Goal: Navigation & Orientation: Find specific page/section

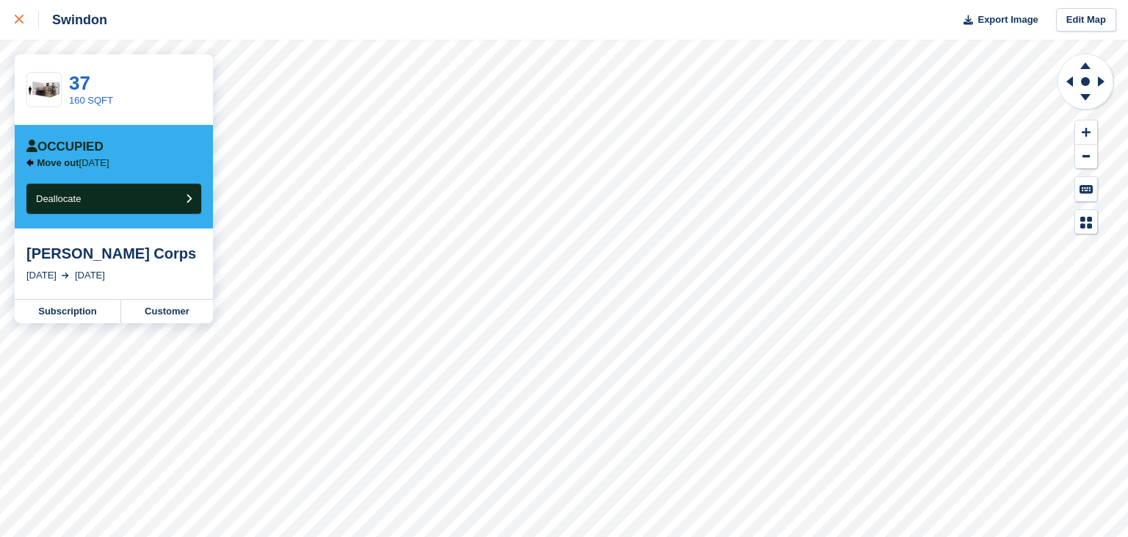
click at [20, 22] on icon at bounding box center [19, 19] width 9 height 9
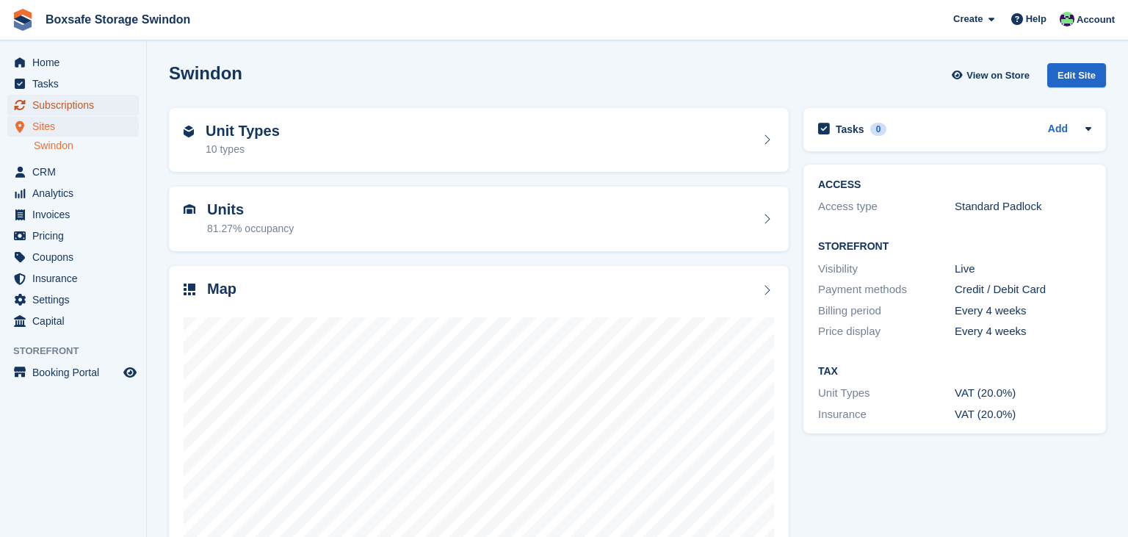
click at [70, 109] on span "Subscriptions" at bounding box center [76, 105] width 88 height 21
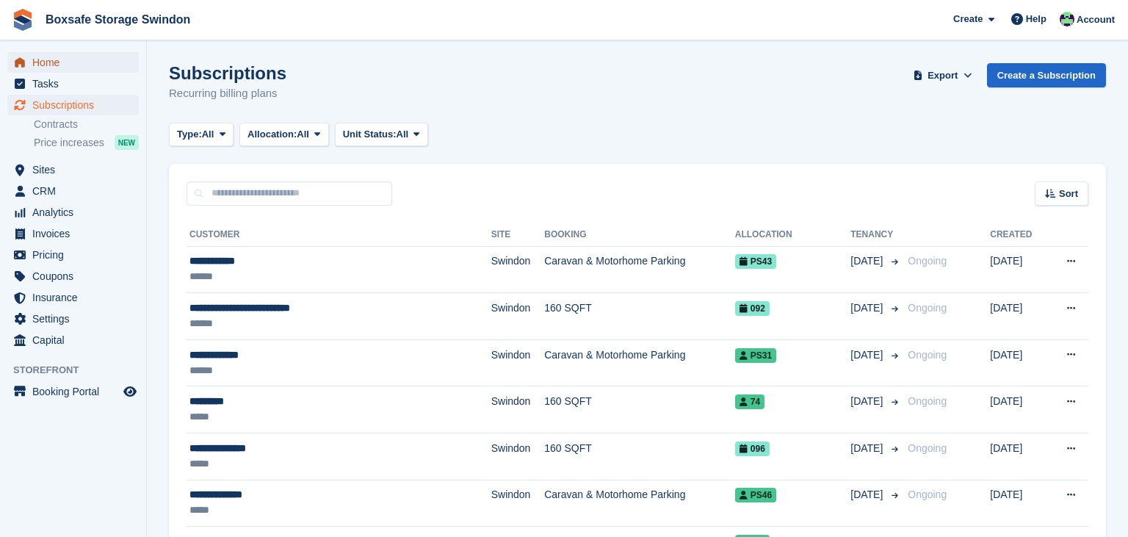
click at [90, 62] on span "Home" at bounding box center [76, 62] width 88 height 21
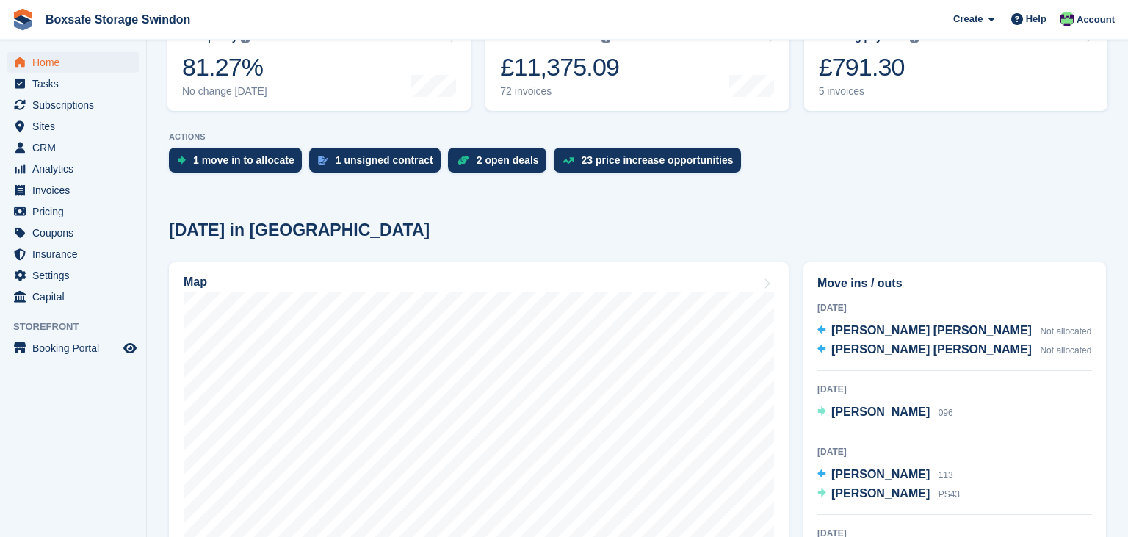
scroll to position [214, 0]
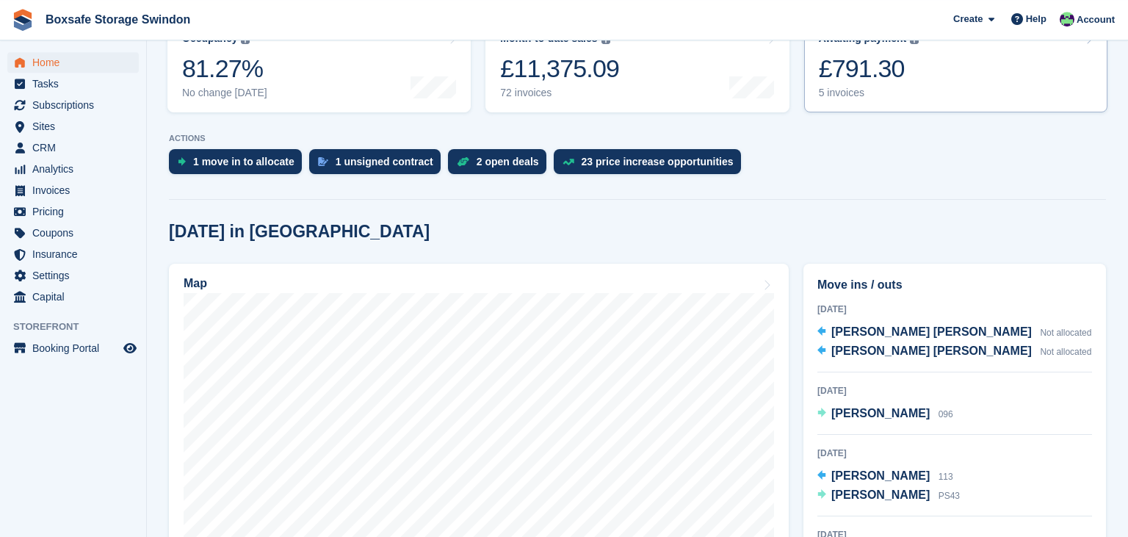
click at [912, 103] on link "Awaiting payment The total outstanding balance on all open invoices. £791.30 5 …" at bounding box center [955, 65] width 303 height 93
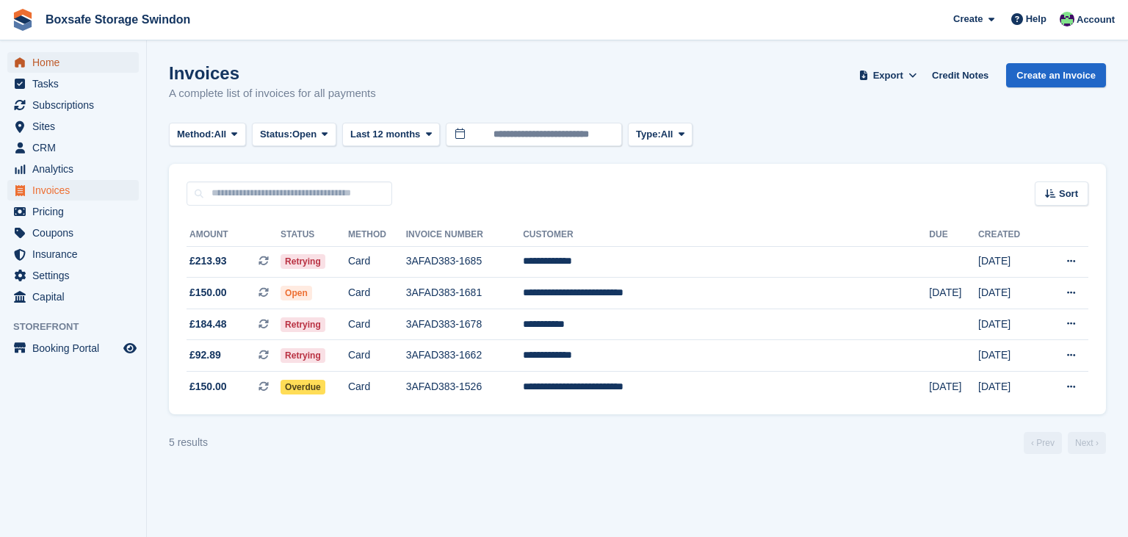
click at [55, 59] on span "Home" at bounding box center [76, 62] width 88 height 21
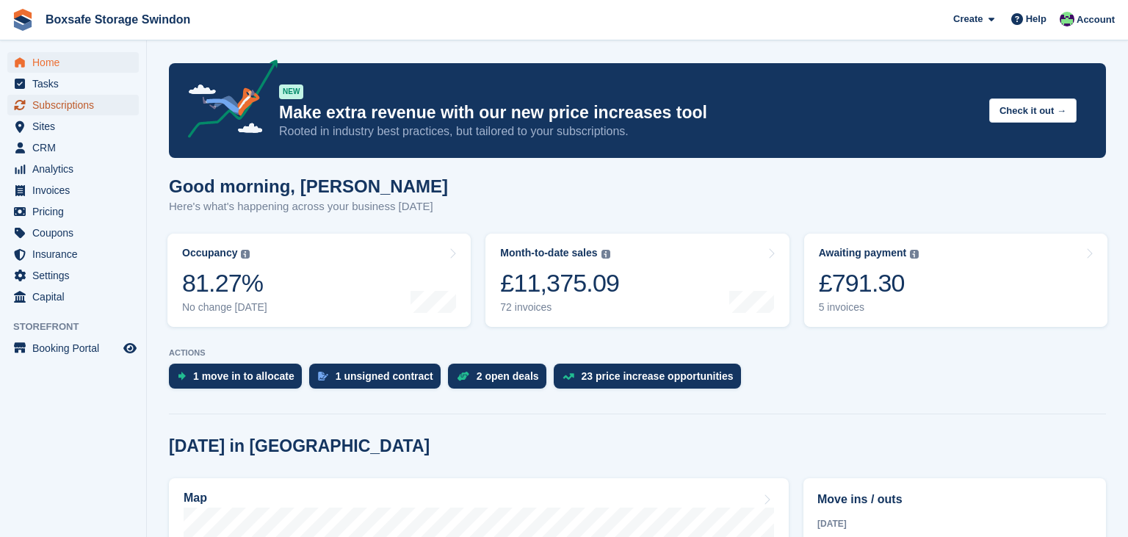
click at [64, 109] on span "Subscriptions" at bounding box center [76, 105] width 88 height 21
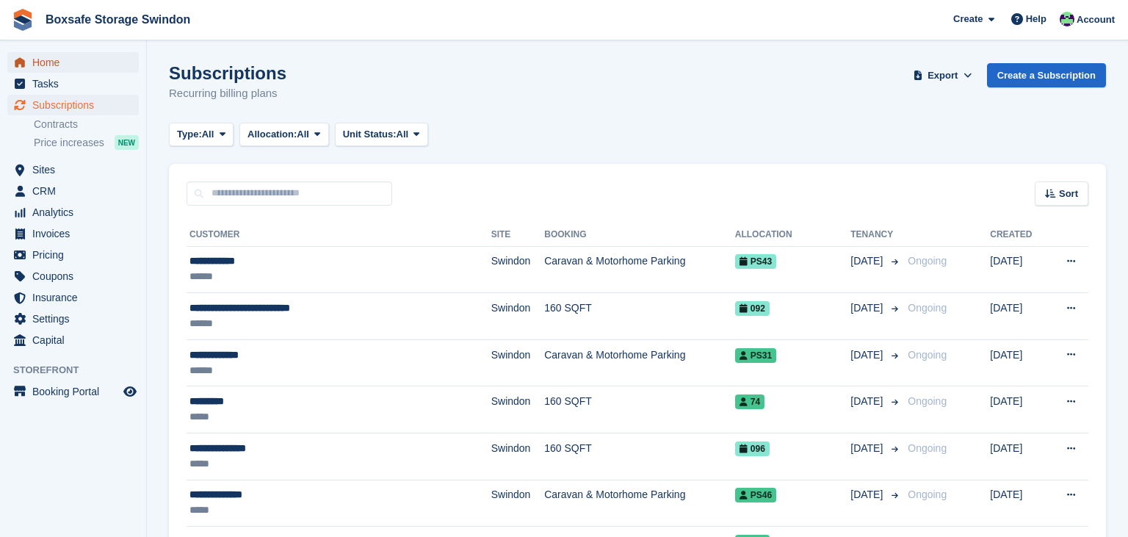
click at [53, 70] on span "Home" at bounding box center [76, 62] width 88 height 21
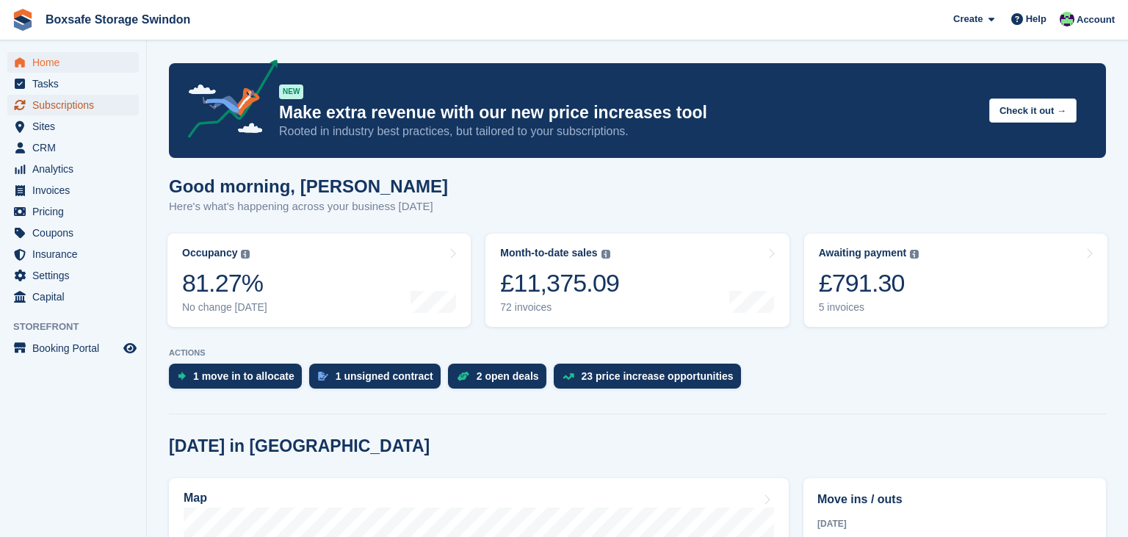
click at [72, 101] on span "Subscriptions" at bounding box center [76, 105] width 88 height 21
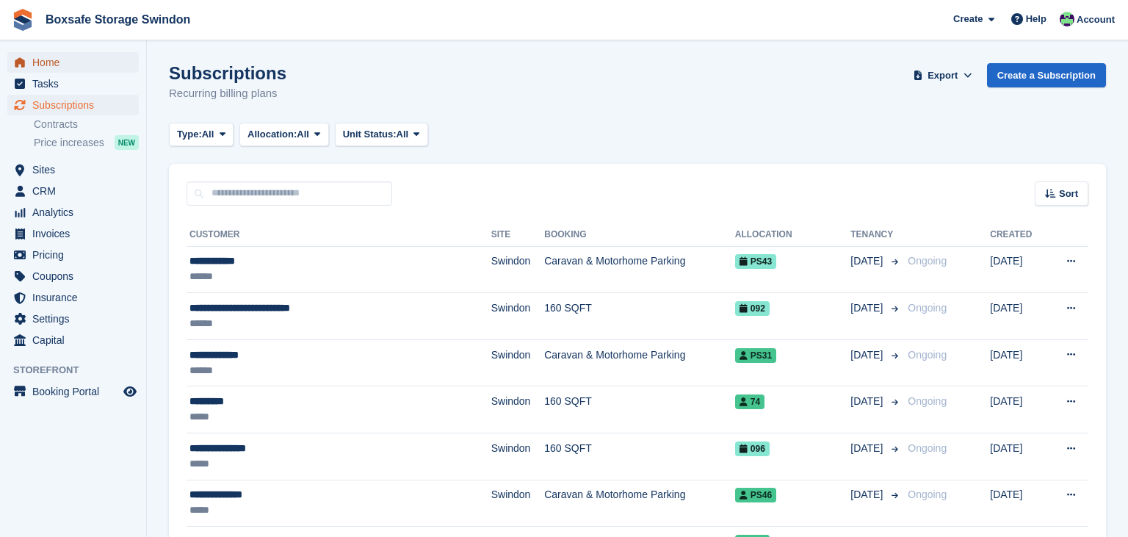
click at [85, 62] on span "Home" at bounding box center [76, 62] width 88 height 21
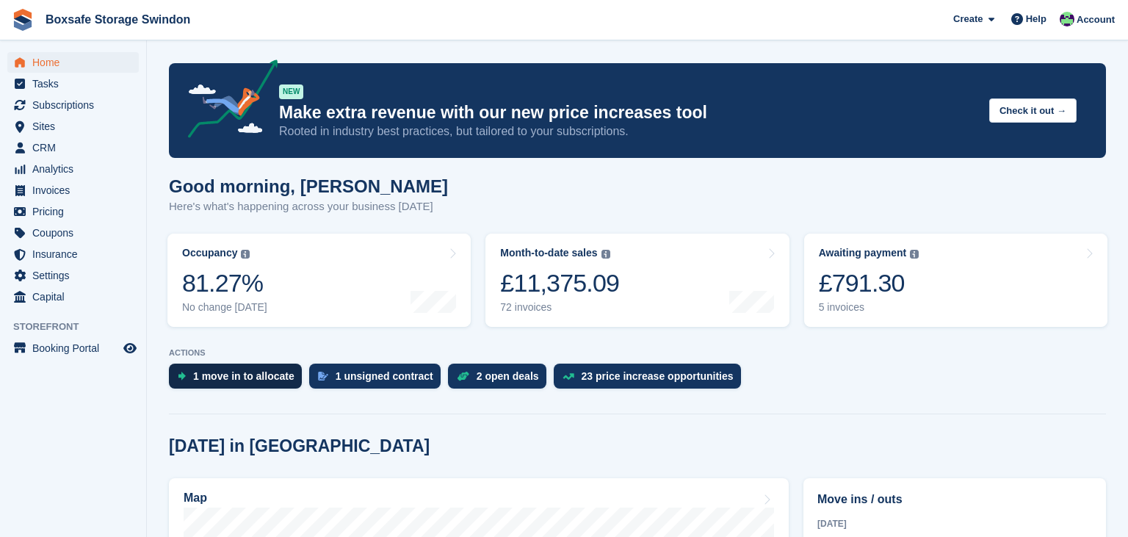
click at [240, 381] on div "1 move in to allocate" at bounding box center [243, 376] width 101 height 12
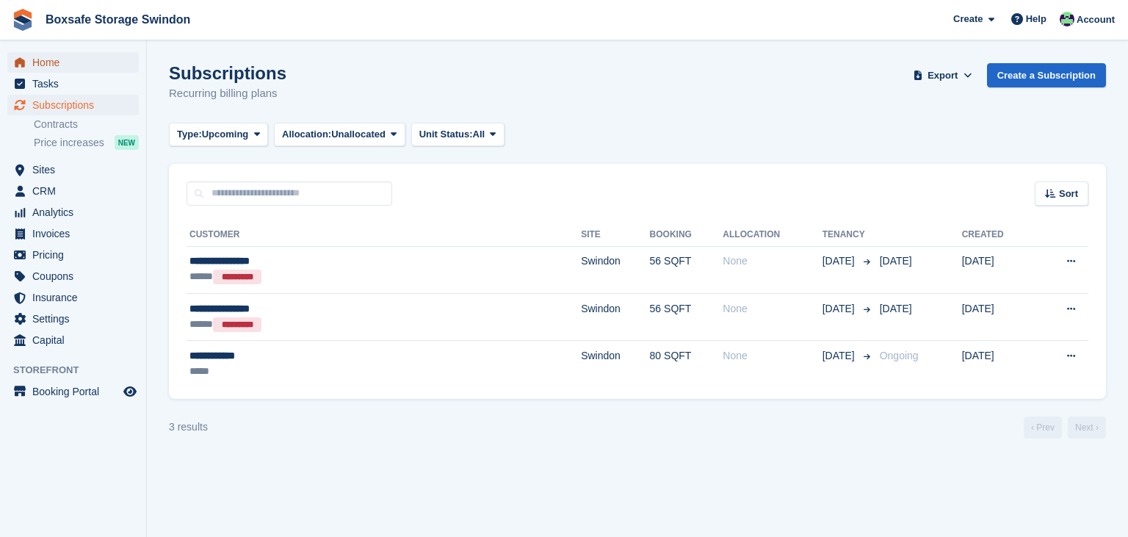
click at [102, 57] on span "Home" at bounding box center [76, 62] width 88 height 21
